Goal: Task Accomplishment & Management: Complete application form

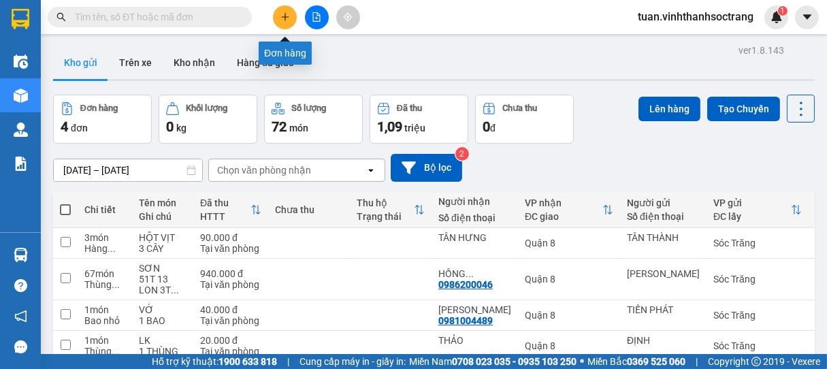
click at [287, 19] on icon "plus" at bounding box center [285, 17] width 10 height 10
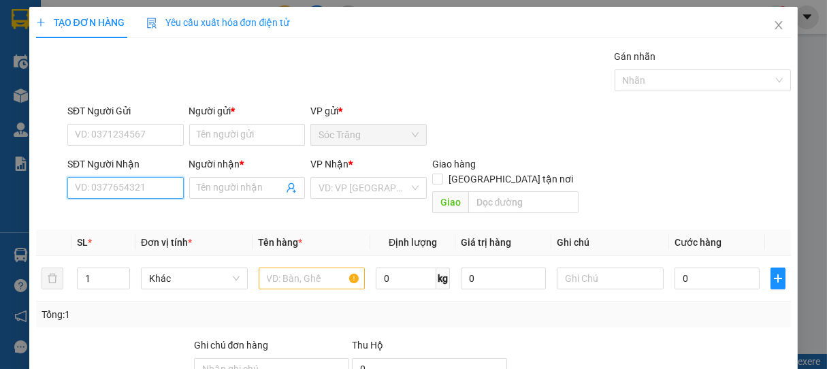
click at [115, 180] on input "SĐT Người Nhận" at bounding box center [125, 188] width 116 height 22
type input "0386756075"
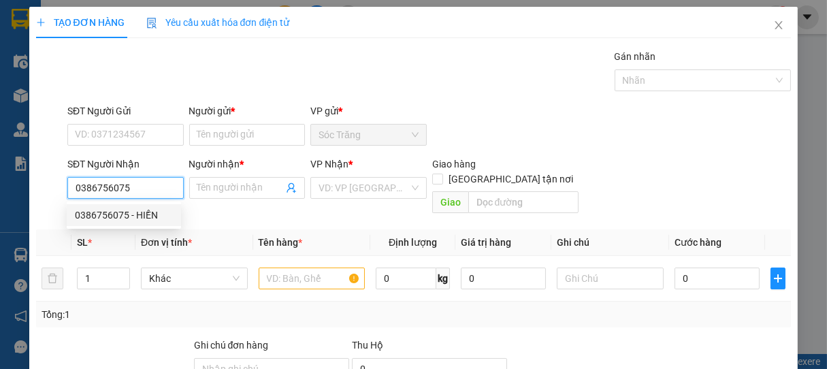
click at [149, 216] on div "0386756075 - HIỀN" at bounding box center [124, 215] width 98 height 15
type input "HIỀN"
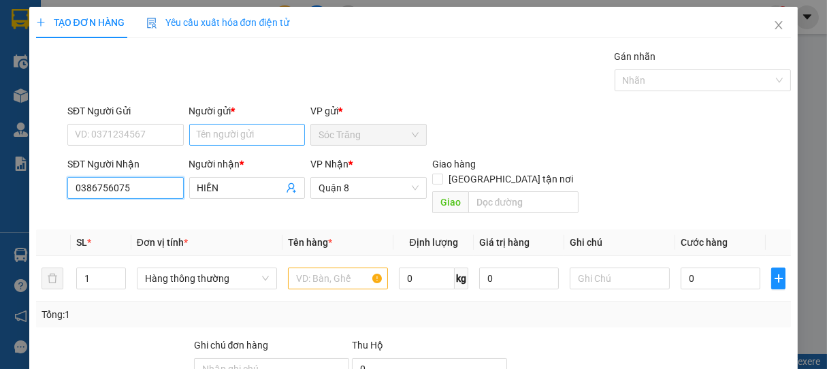
type input "0386756075"
click at [219, 139] on input "Người gửi *" at bounding box center [247, 135] width 116 height 22
type input "t"
type input "TIỀN"
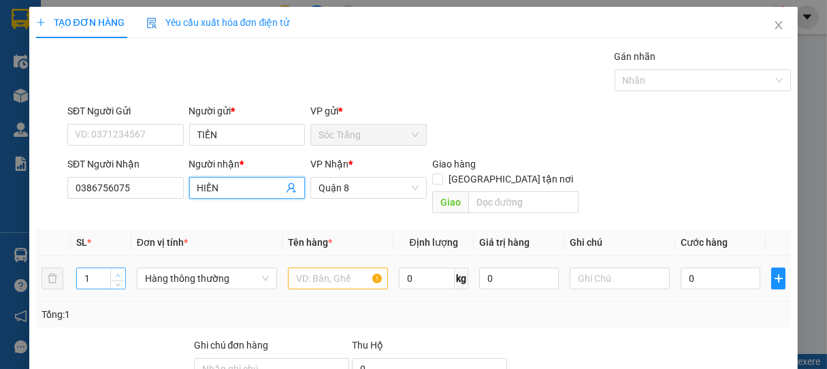
type input "2"
click at [117, 271] on span "up" at bounding box center [118, 275] width 8 height 8
click at [188, 268] on span "Hàng thông thường" at bounding box center [207, 278] width 124 height 20
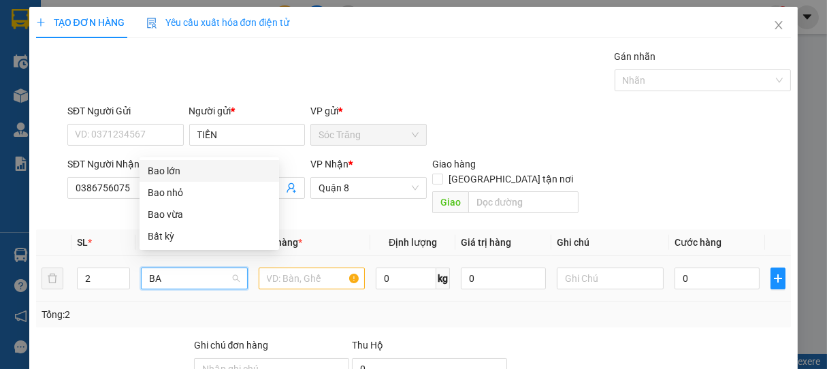
type input "BAO"
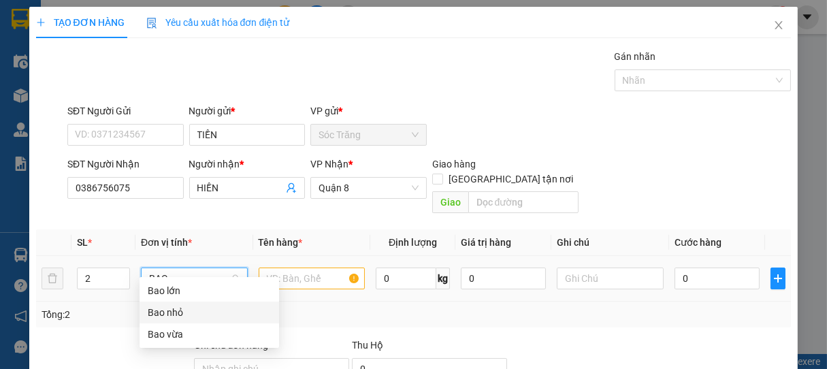
drag, startPoint x: 186, startPoint y: 314, endPoint x: 252, endPoint y: 273, distance: 77.8
click at [185, 314] on div "Bao nhỏ" at bounding box center [209, 312] width 123 height 15
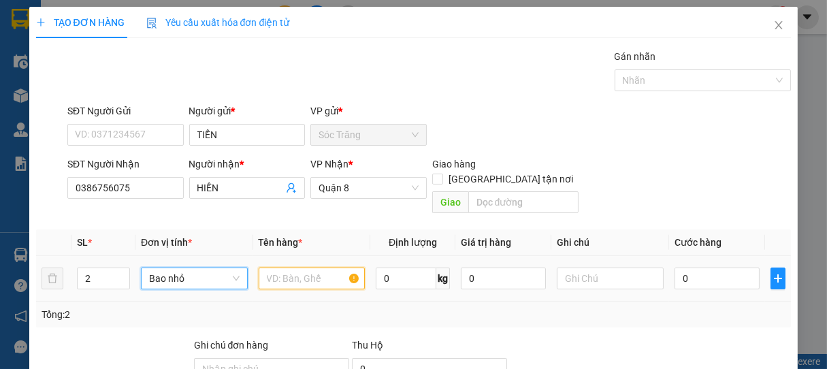
click at [289, 267] on input "text" at bounding box center [312, 278] width 106 height 22
type input "GẠO"
type input "50"
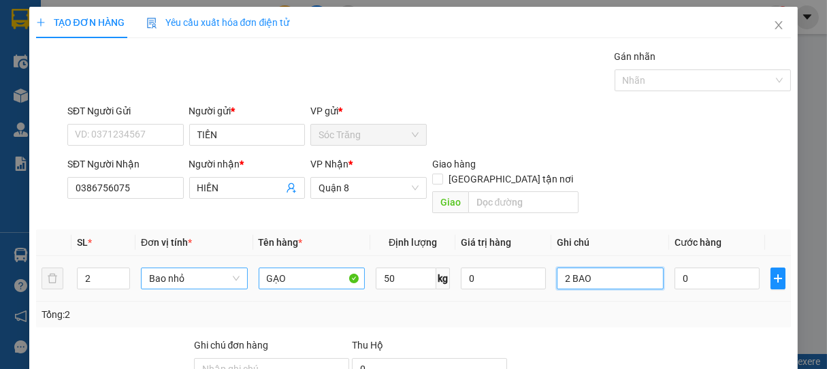
type input "2 BAO"
type input "4"
type input "40"
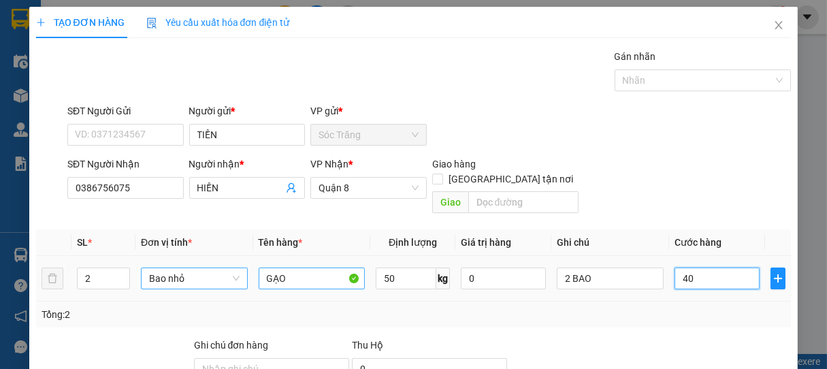
type input "40"
type input "400"
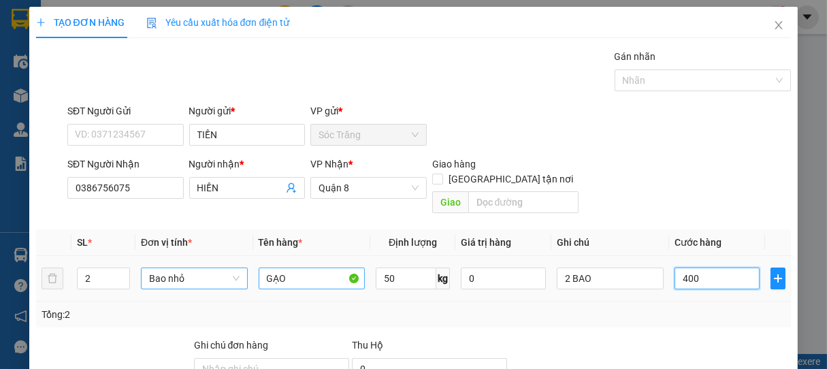
type input "4.000"
type input "40.000"
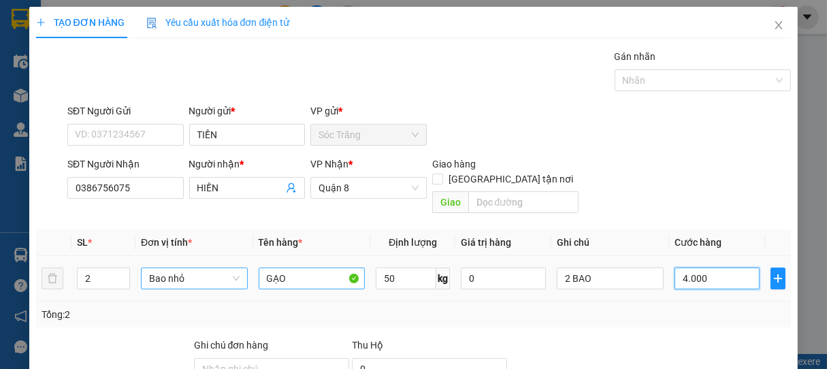
type input "40.000"
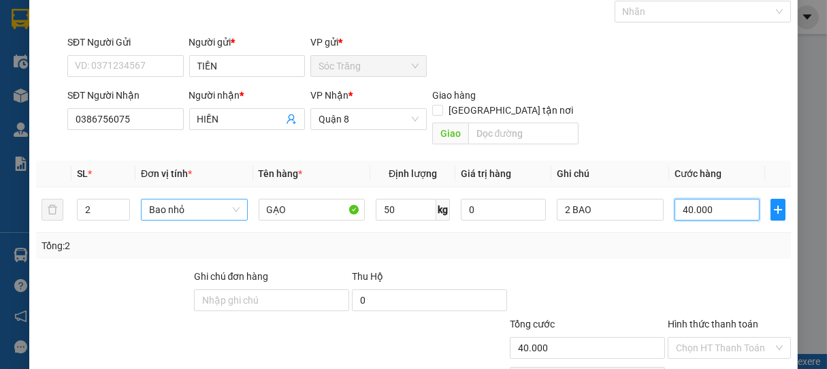
scroll to position [133, 0]
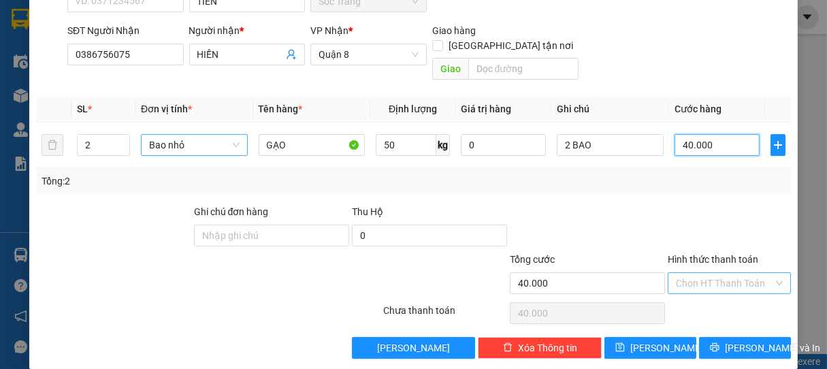
type input "40.000"
click at [688, 273] on input "Hình thức thanh toán" at bounding box center [725, 283] width 98 height 20
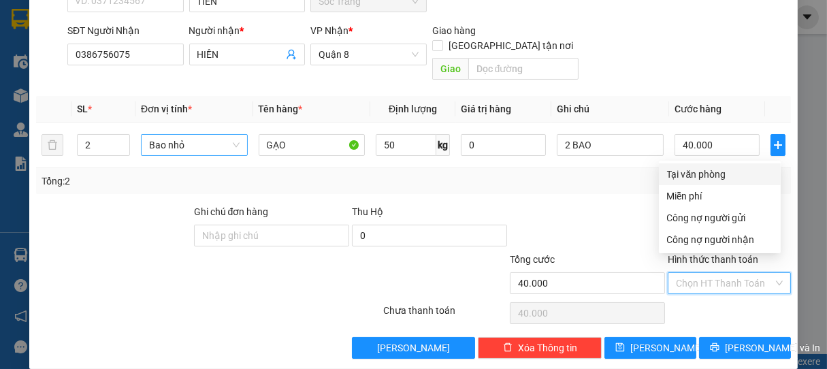
click at [701, 173] on div "Tại văn phòng" at bounding box center [719, 174] width 105 height 15
type input "0"
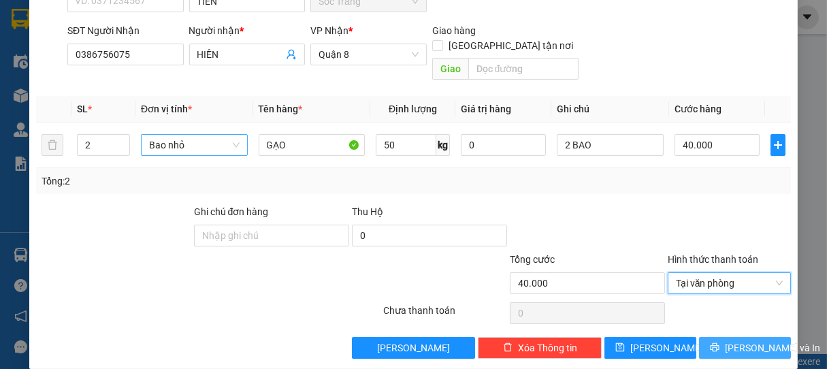
click at [718, 337] on button "Lưu và In" at bounding box center [745, 348] width 92 height 22
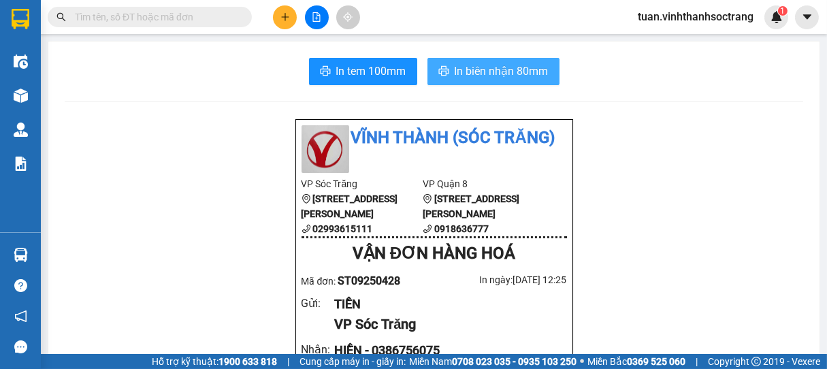
click at [476, 80] on button "In biên nhận 80mm" at bounding box center [493, 71] width 132 height 27
click at [490, 76] on span "In biên nhận 80mm" at bounding box center [501, 71] width 94 height 17
